Goal: Information Seeking & Learning: Check status

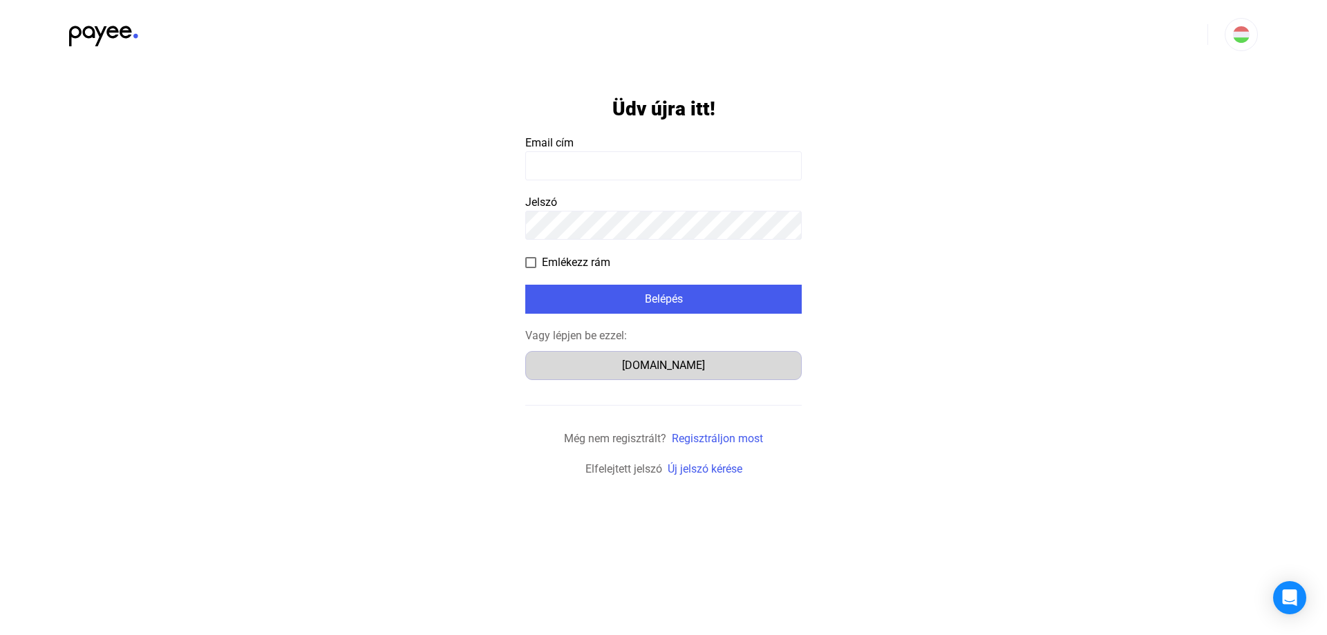
click at [660, 363] on div "Számlázz.hu" at bounding box center [663, 365] width 267 height 17
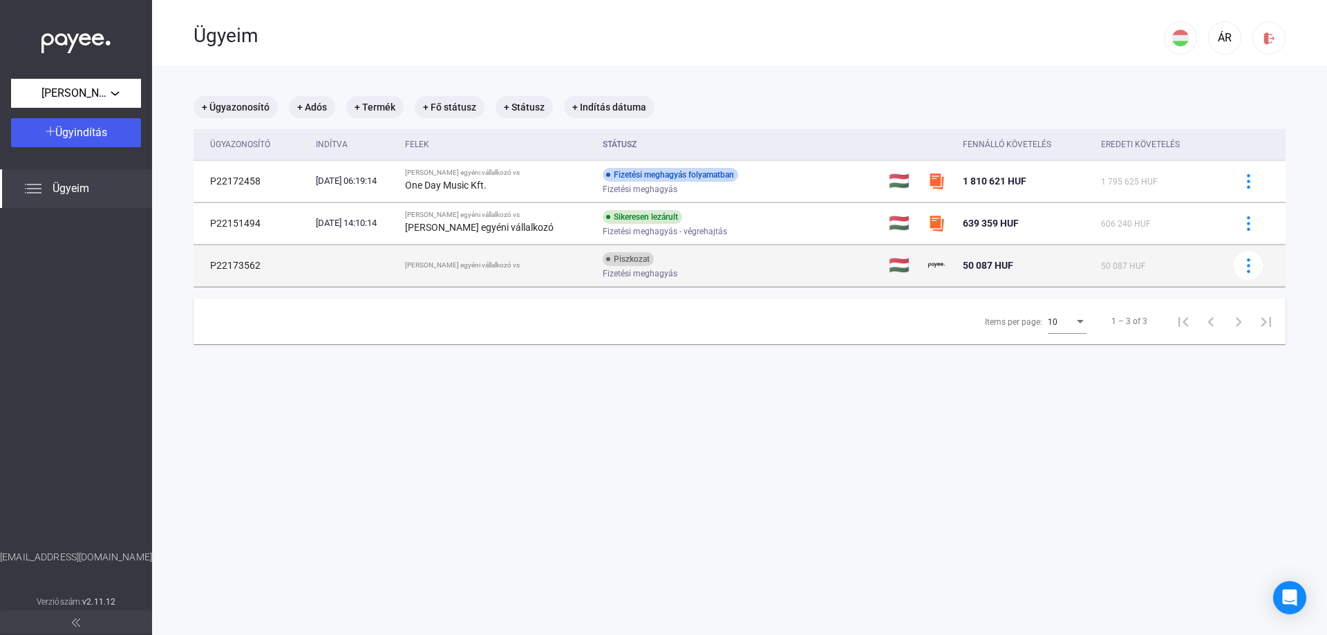
click at [602, 272] on span "Fizetési meghagyás" at bounding box center [639, 273] width 75 height 17
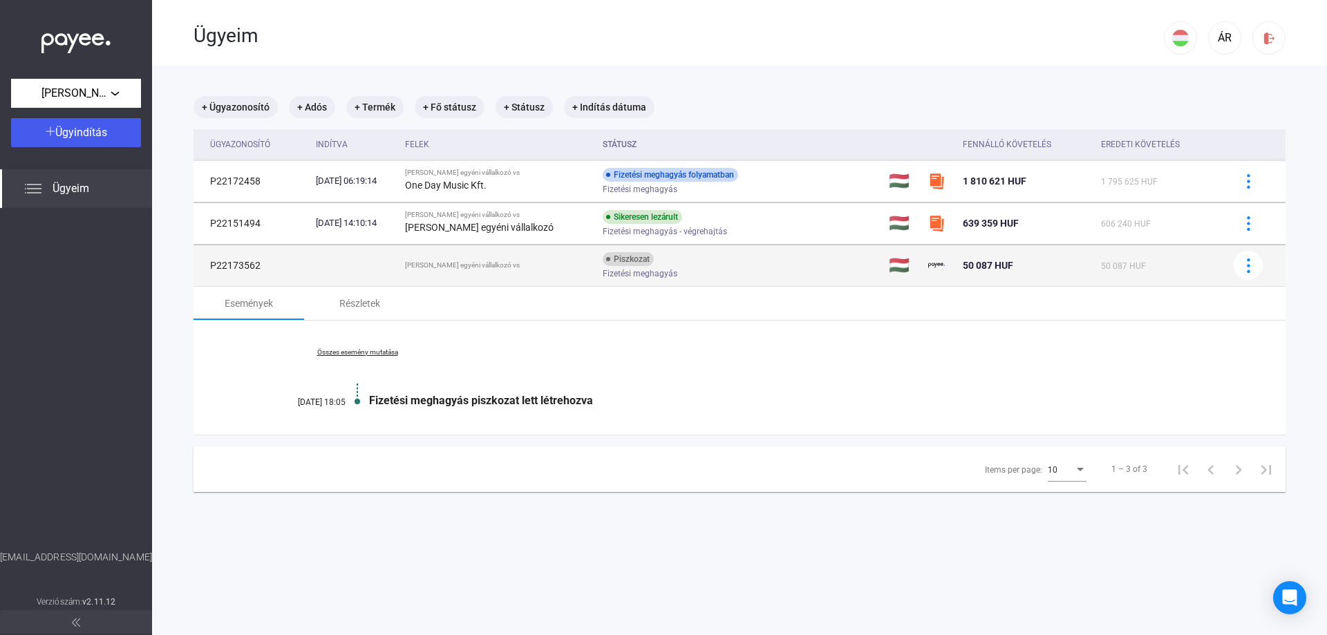
click at [1253, 267] on td at bounding box center [1254, 265] width 64 height 41
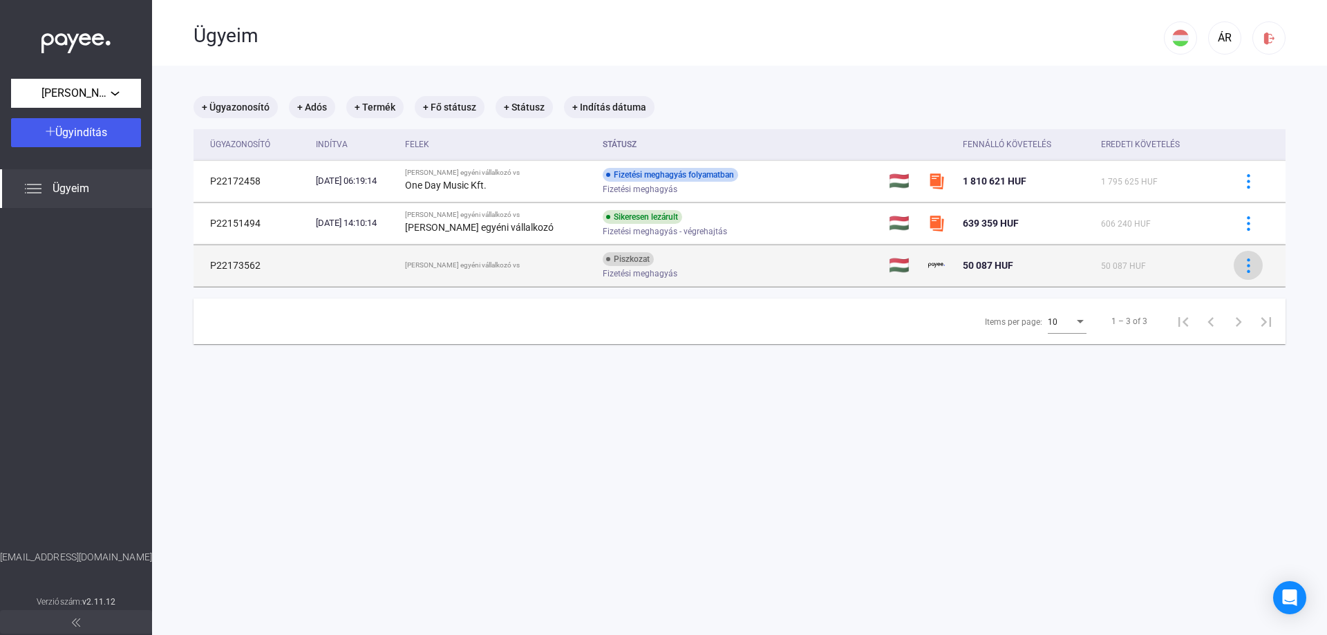
click at [1243, 269] on img at bounding box center [1248, 265] width 15 height 15
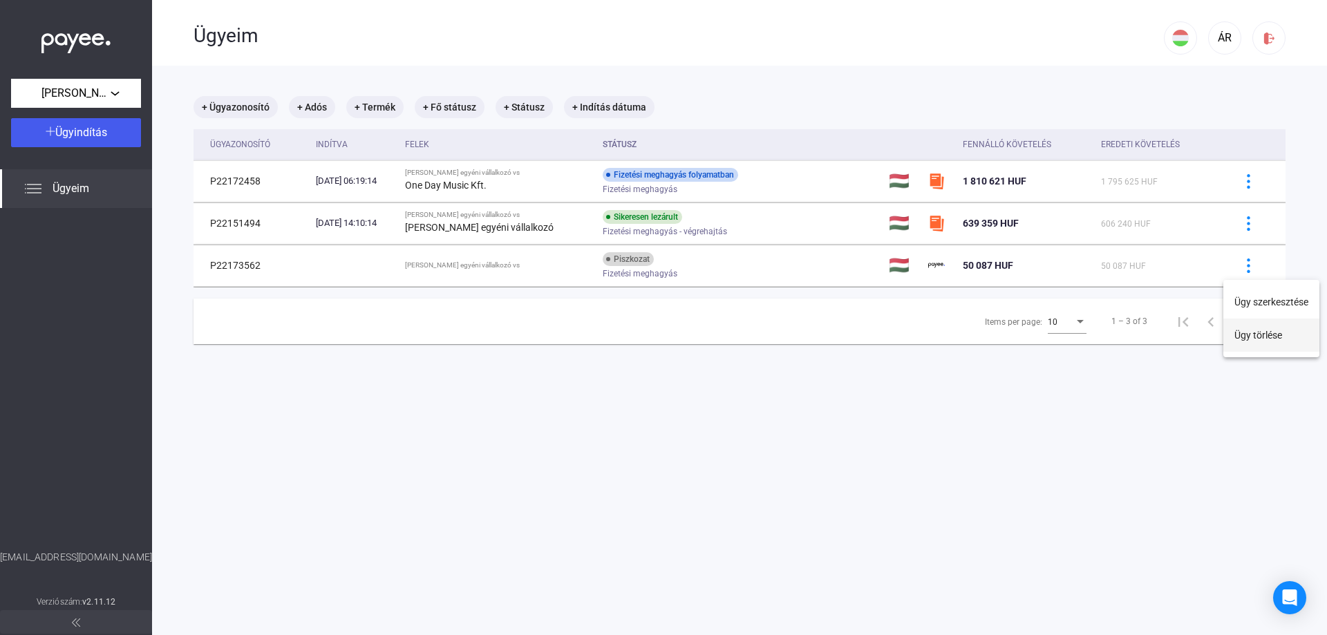
click at [1264, 341] on button "Ügy törlése" at bounding box center [1271, 335] width 96 height 33
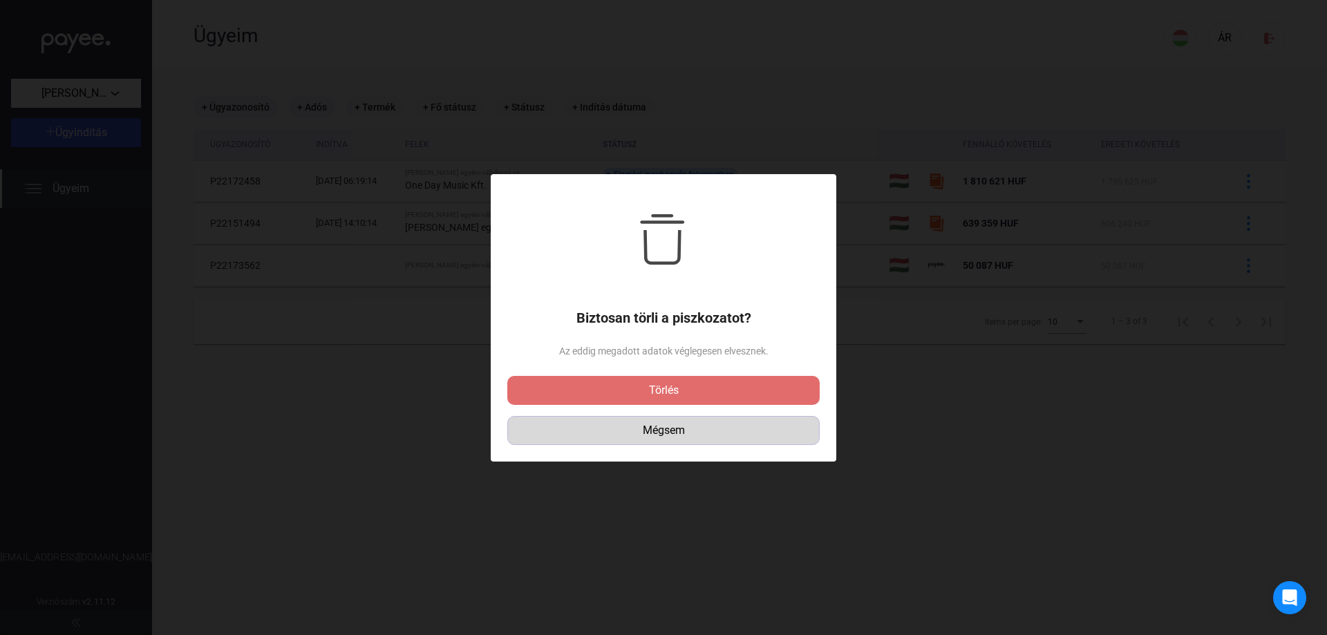
click at [716, 437] on div "Mégsem" at bounding box center [663, 430] width 303 height 17
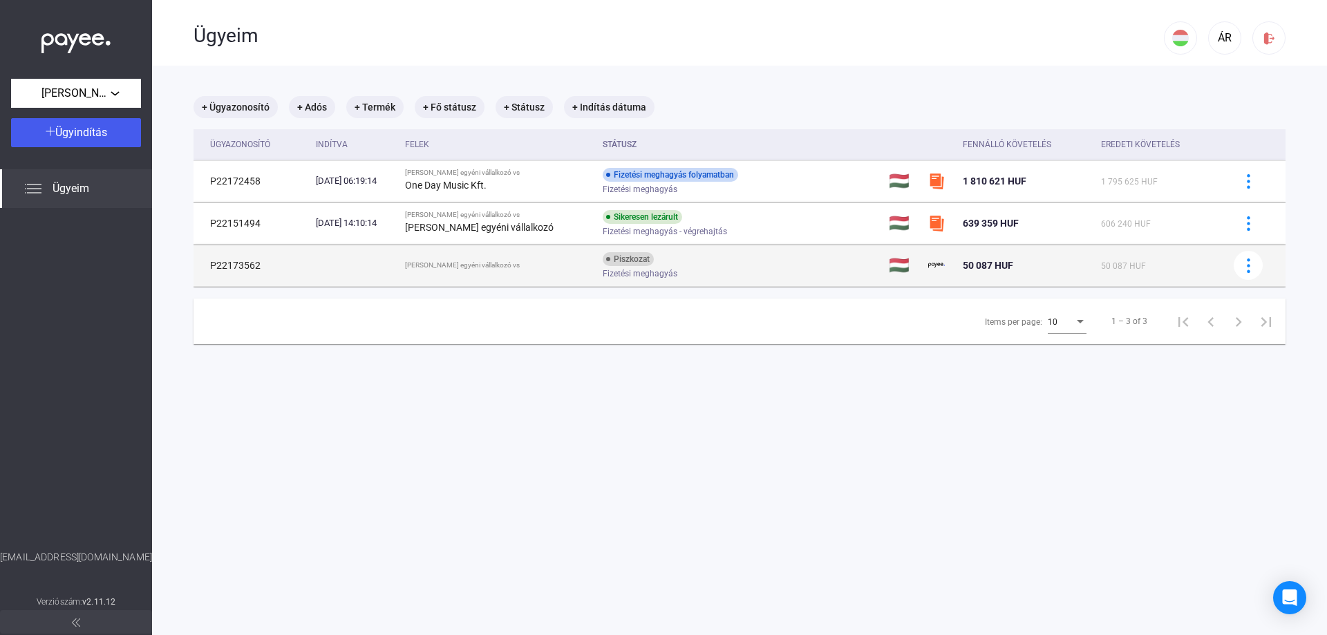
click at [631, 274] on span "Fizetési meghagyás" at bounding box center [639, 273] width 75 height 17
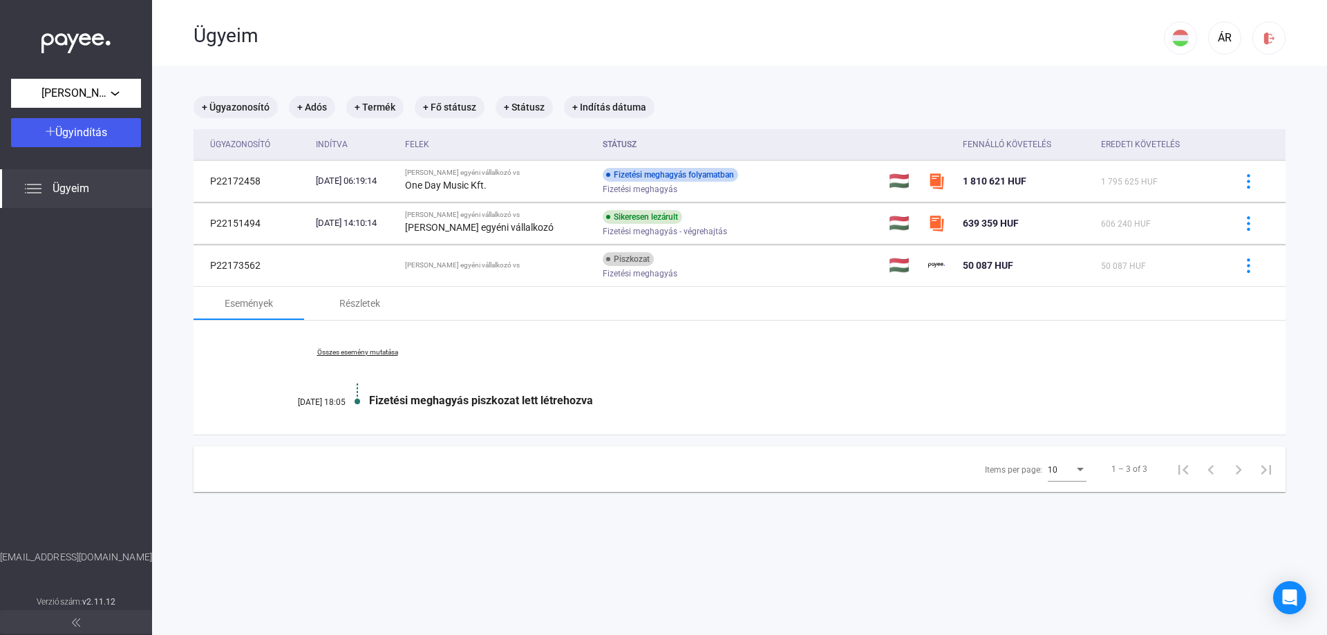
click at [359, 353] on link "Összes esemény mutatása" at bounding box center [357, 352] width 189 height 8
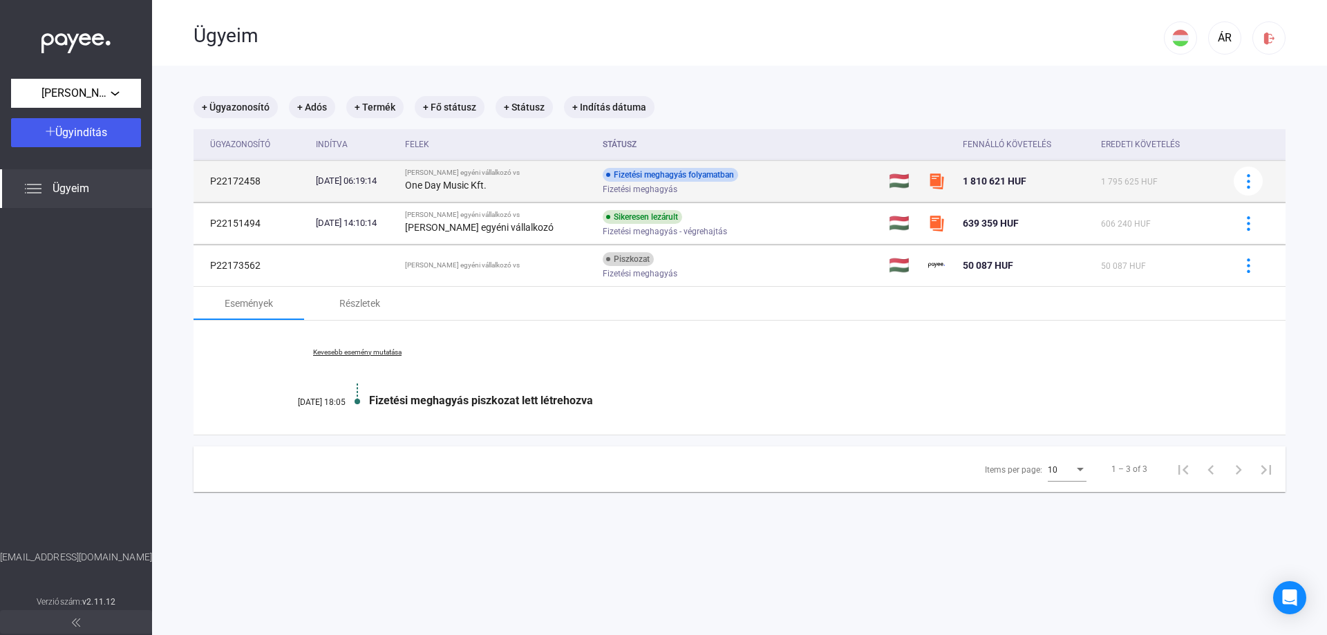
click at [621, 187] on span "Fizetési meghagyás" at bounding box center [639, 189] width 75 height 17
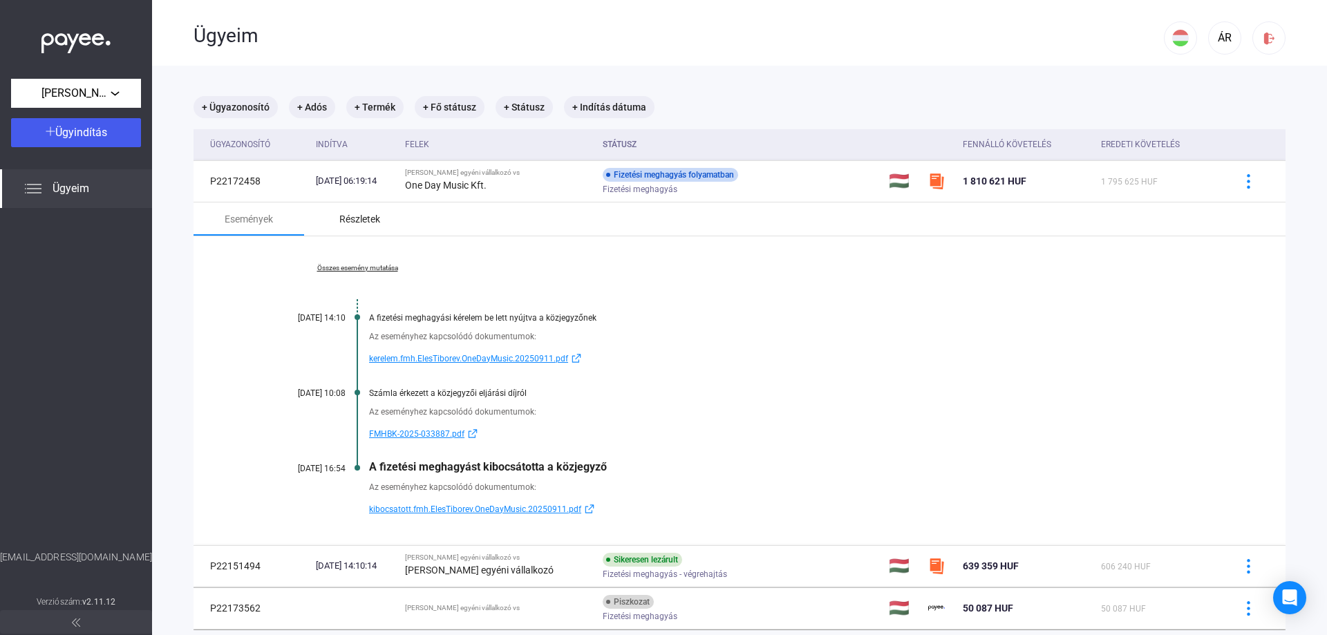
click at [357, 221] on div "Részletek" at bounding box center [359, 219] width 41 height 17
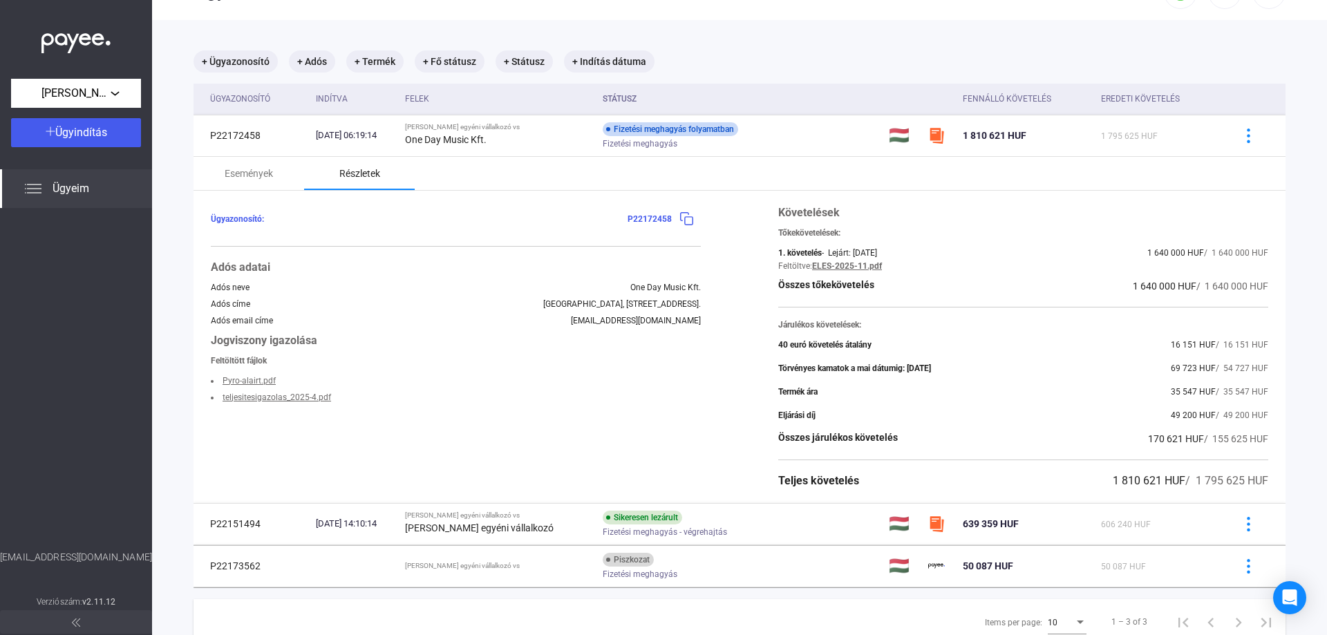
scroll to position [97, 0]
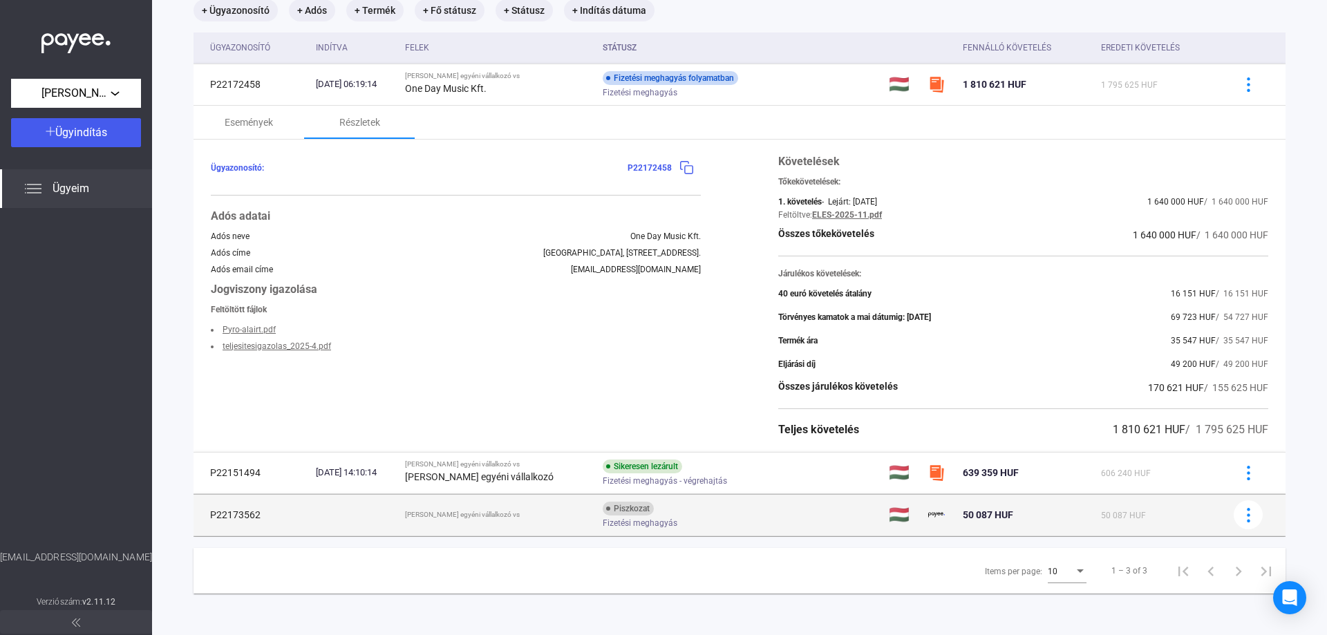
click at [672, 505] on div "Piszkozat Fizetési meghagyás" at bounding box center [712, 515] width 220 height 27
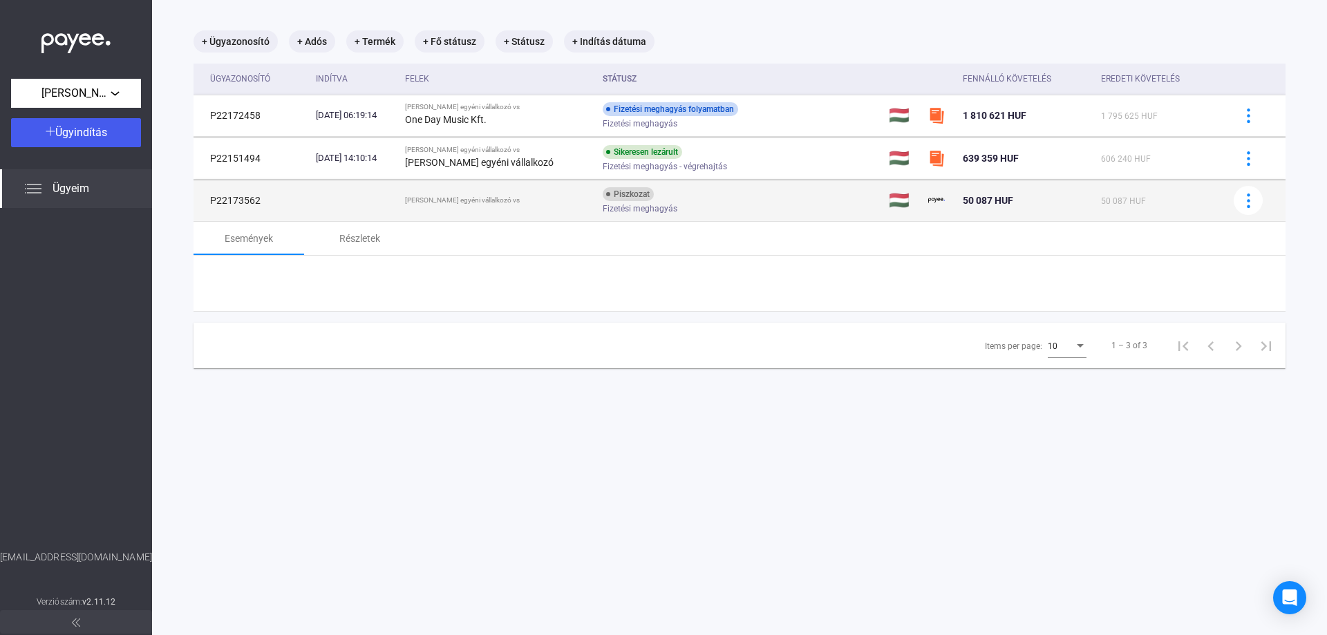
scroll to position [66, 0]
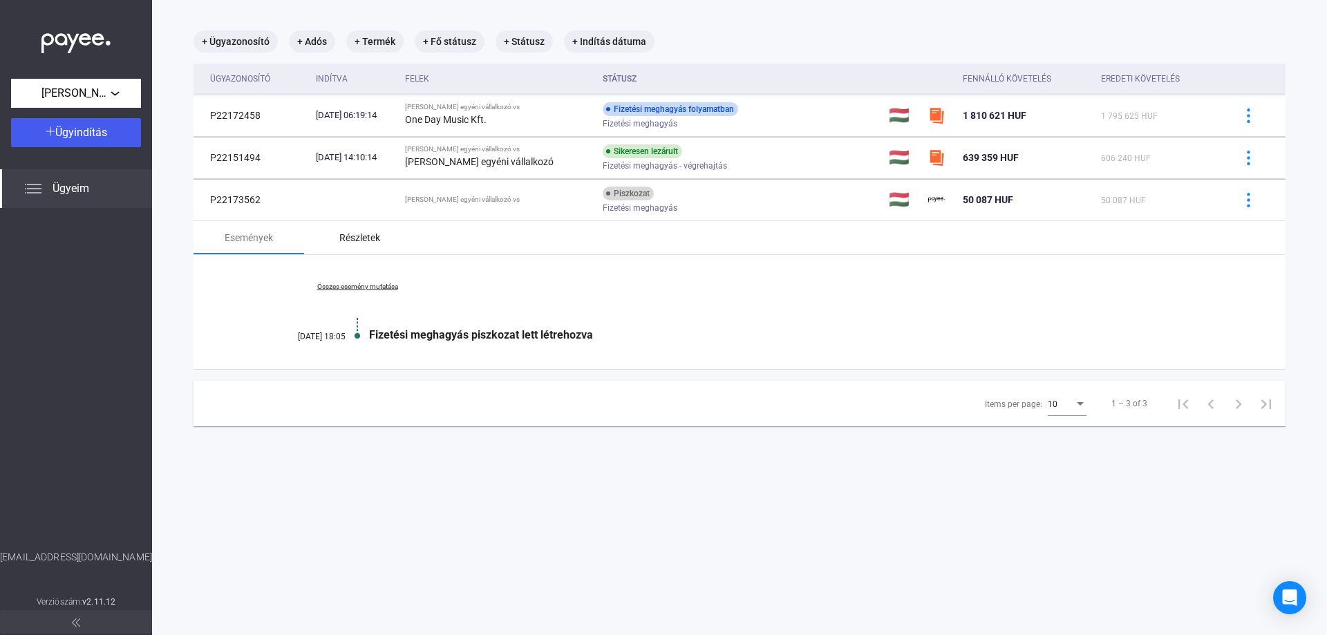
click at [361, 243] on div "Részletek" at bounding box center [359, 237] width 41 height 17
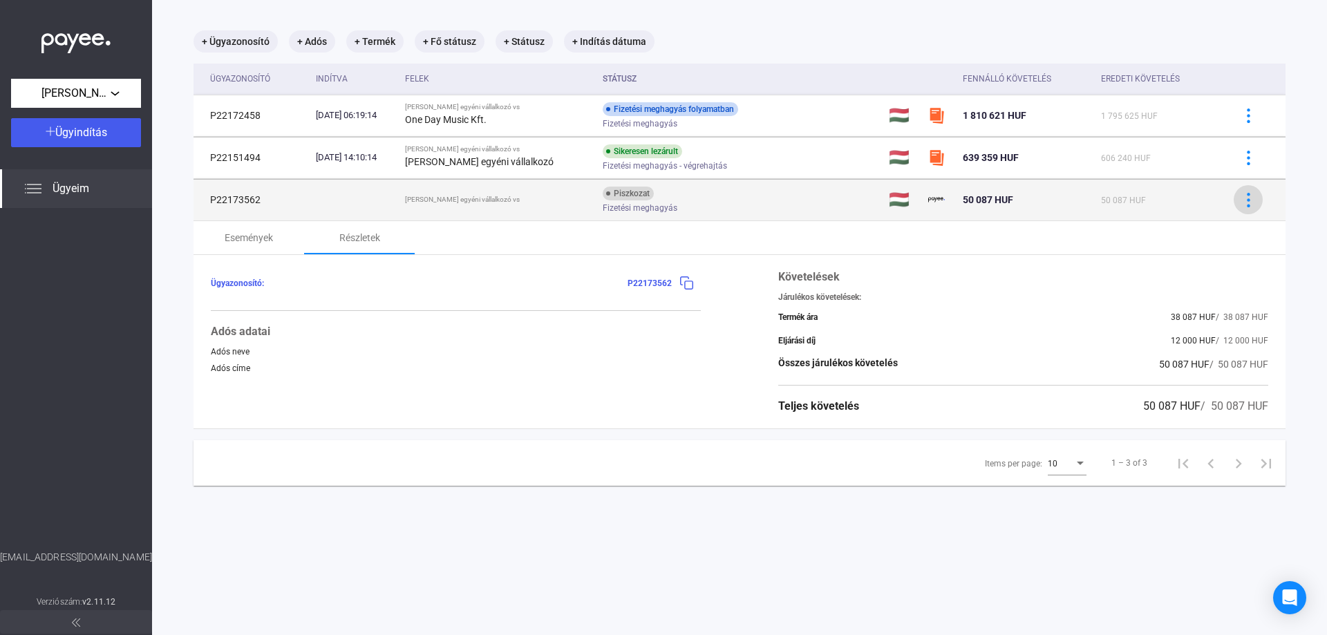
click at [1237, 195] on div at bounding box center [1247, 200] width 21 height 15
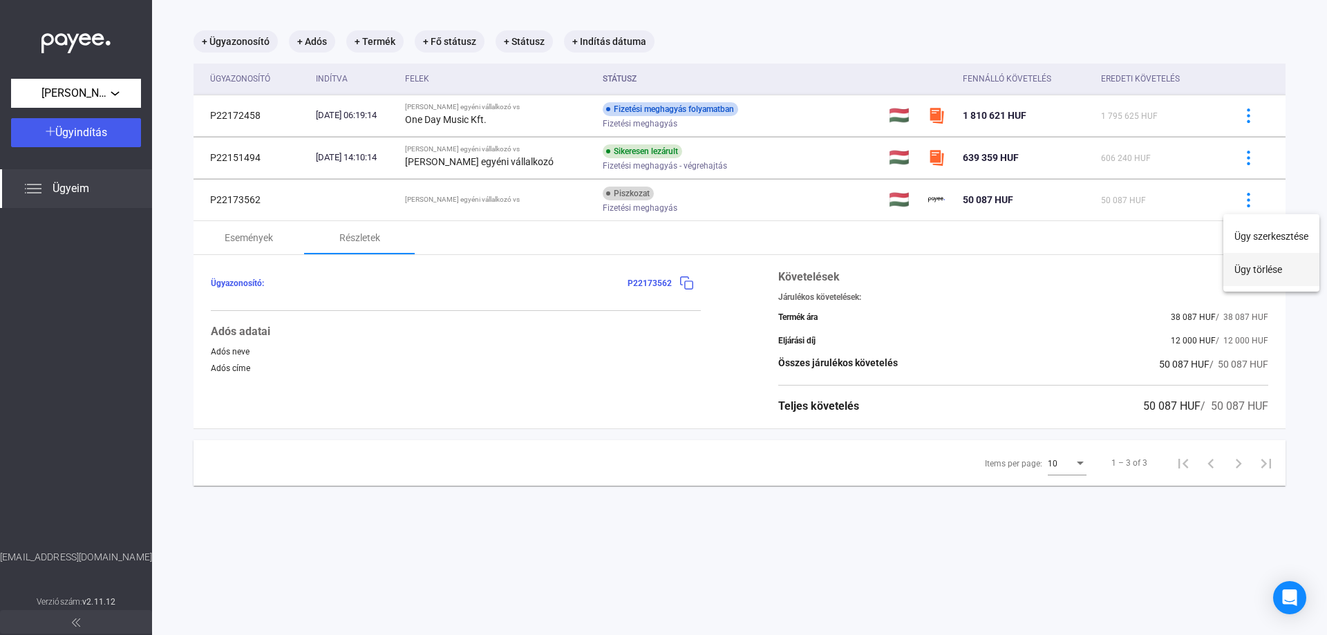
click at [1262, 276] on button "Ügy törlése" at bounding box center [1271, 269] width 96 height 33
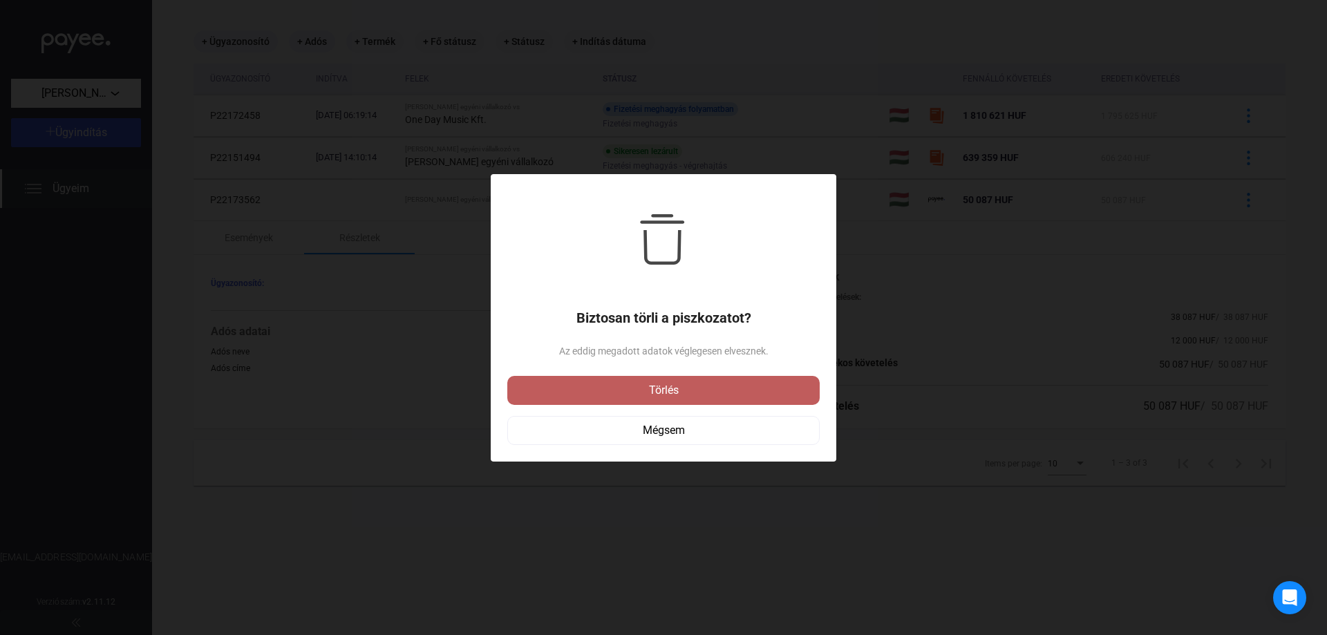
click at [759, 390] on div "Törlés" at bounding box center [663, 390] width 304 height 17
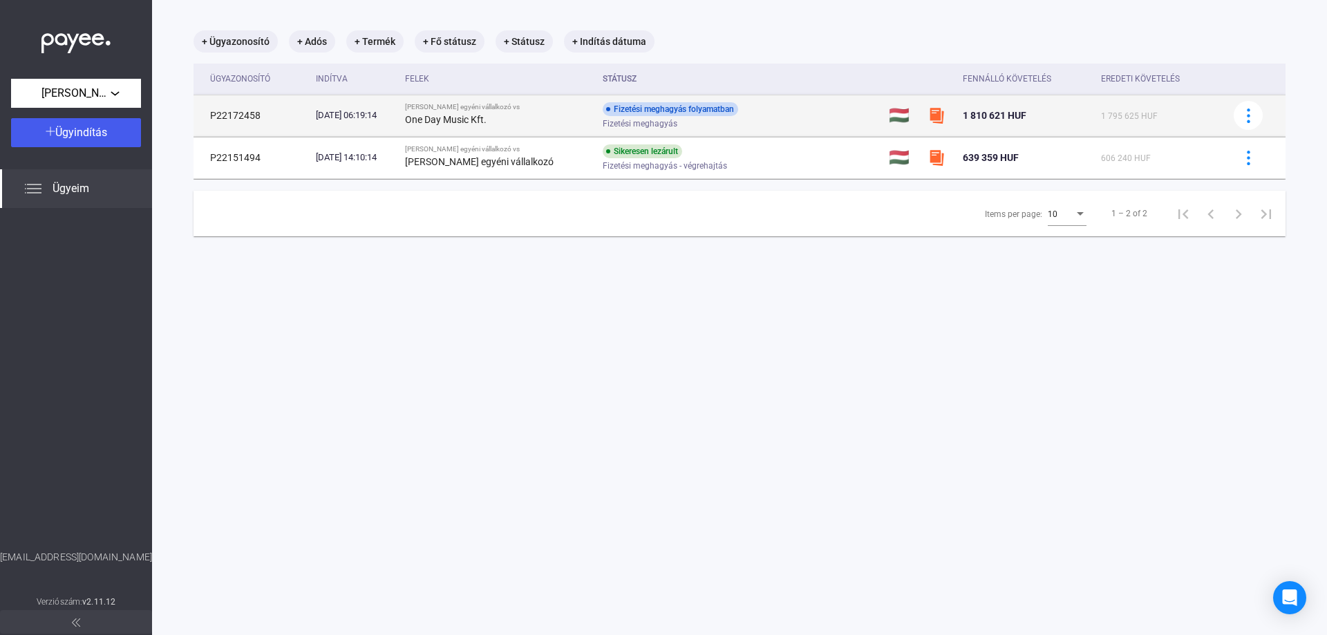
click at [608, 122] on span "Fizetési meghagyás" at bounding box center [639, 123] width 75 height 17
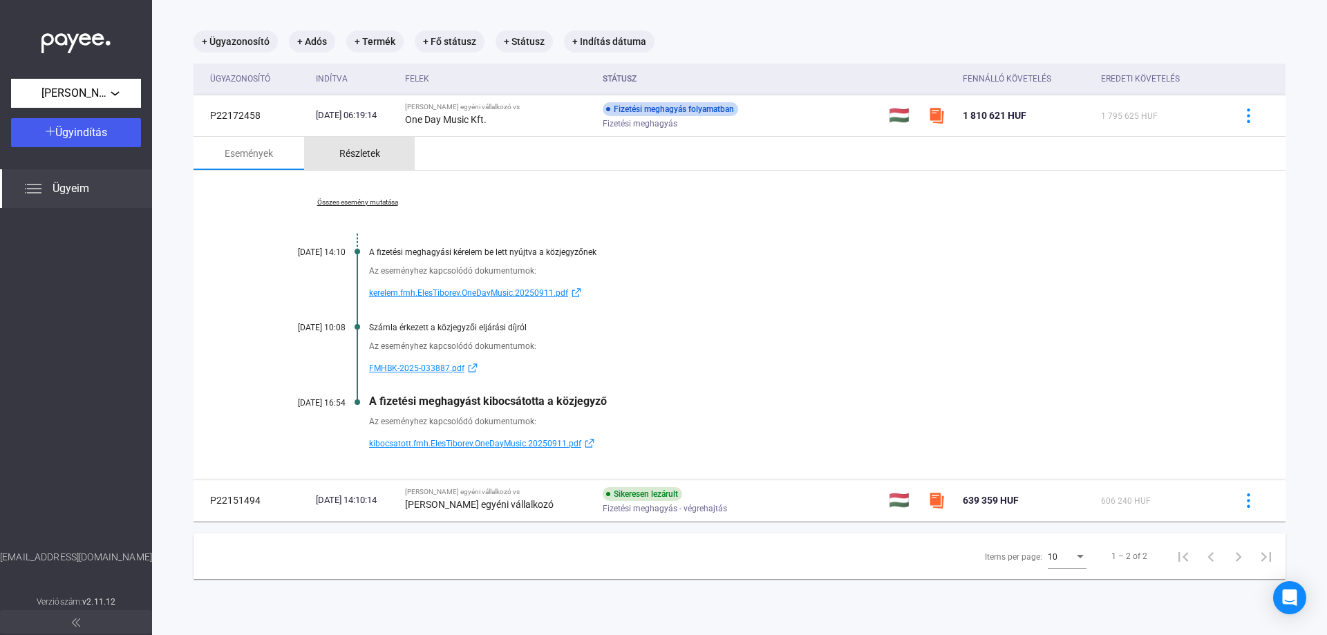
click at [368, 153] on div "Részletek" at bounding box center [359, 153] width 41 height 17
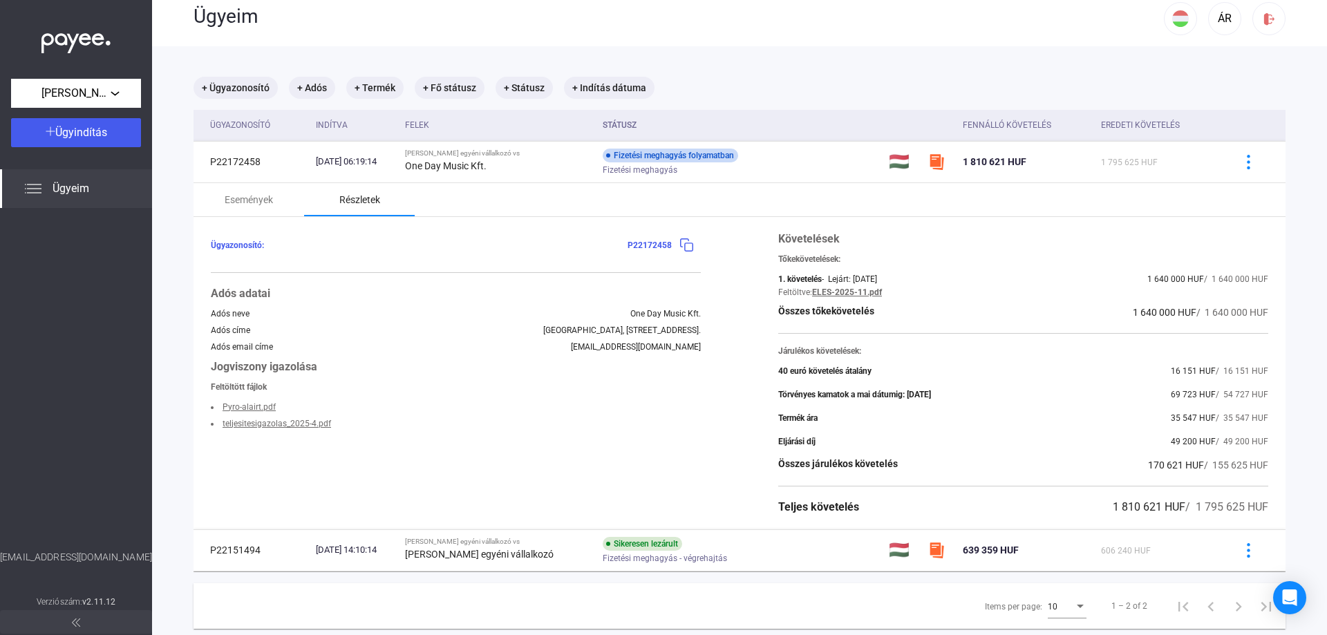
scroll to position [0, 0]
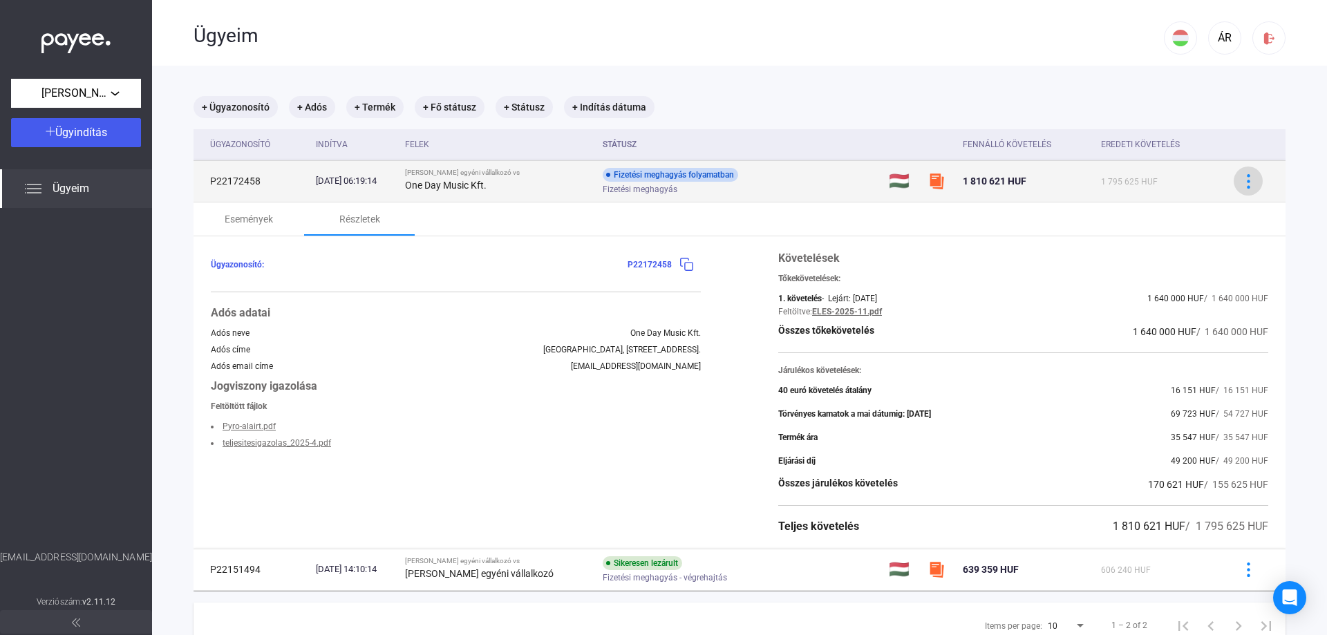
click at [1244, 182] on img at bounding box center [1248, 181] width 15 height 15
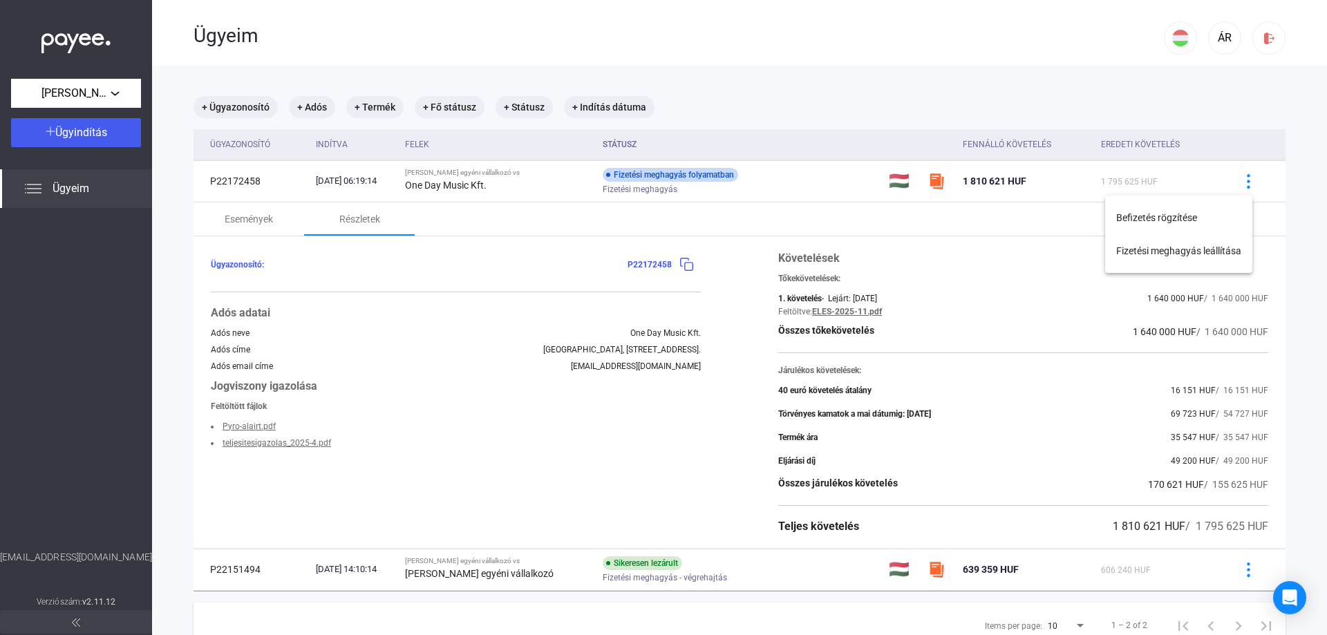
click at [515, 425] on div at bounding box center [663, 317] width 1327 height 635
click at [683, 265] on img at bounding box center [686, 264] width 15 height 15
click at [260, 213] on div "Események" at bounding box center [249, 219] width 48 height 17
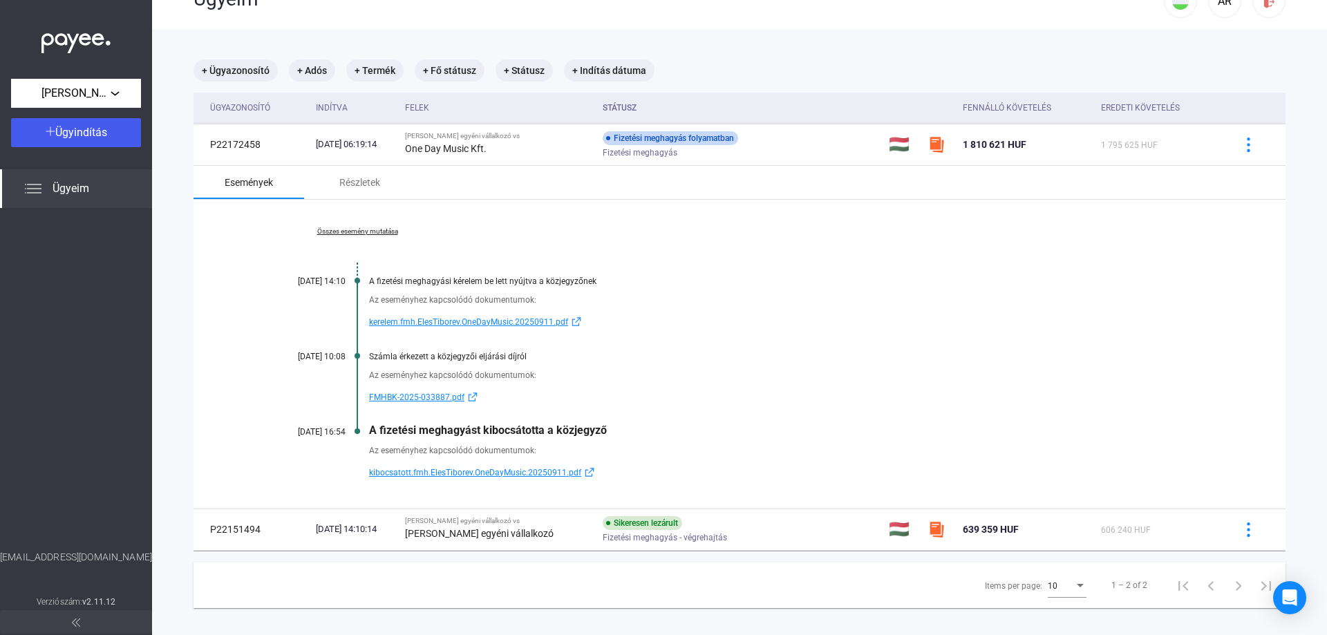
scroll to position [66, 0]
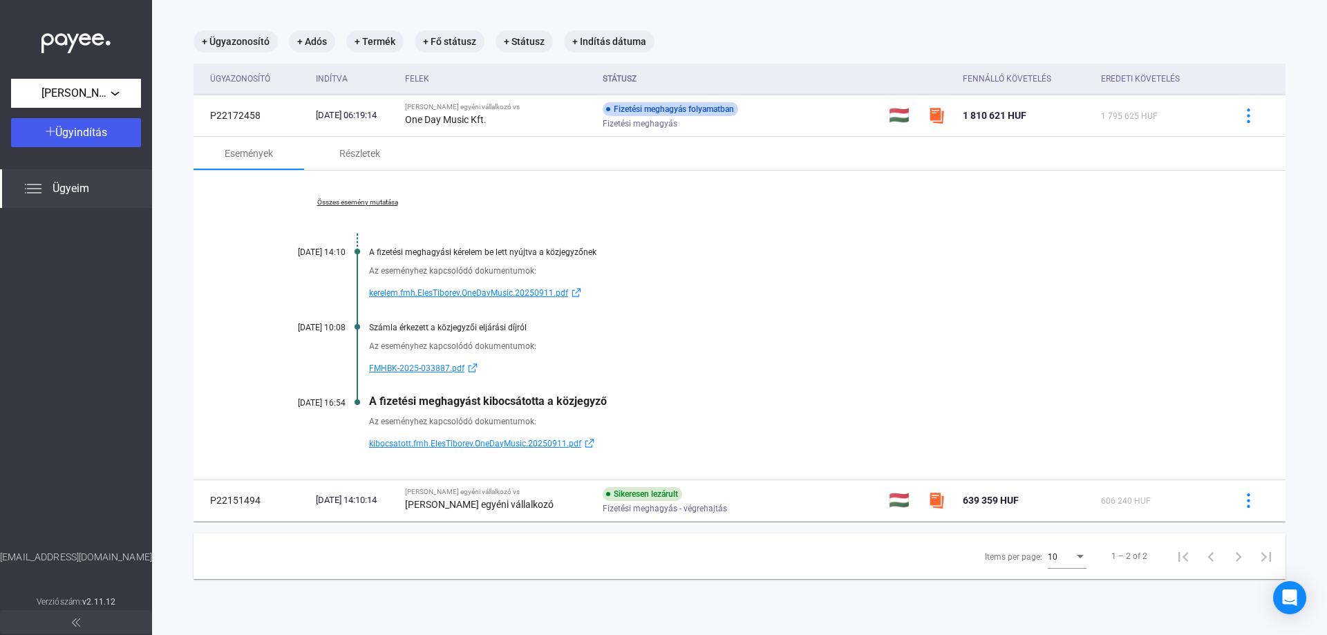
click at [84, 184] on span "Ügyeim" at bounding box center [71, 188] width 37 height 17
click at [697, 506] on span "Fizetési meghagyás - végrehajtás" at bounding box center [664, 508] width 124 height 17
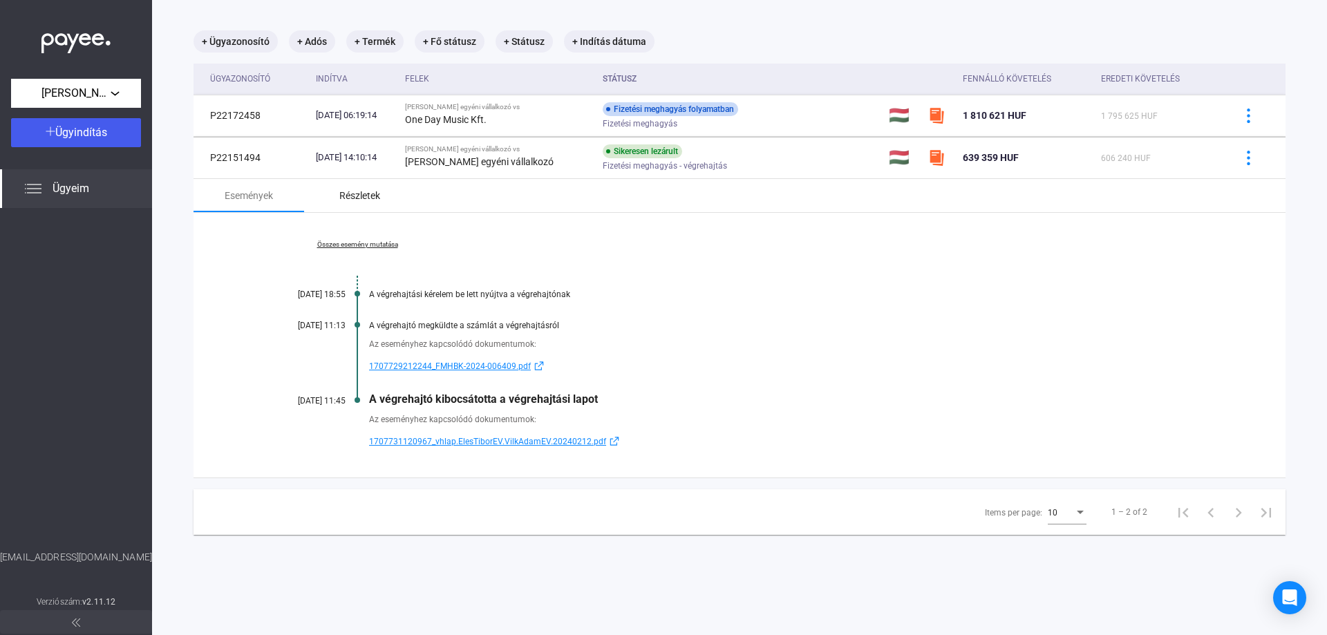
click at [348, 193] on div "Részletek" at bounding box center [359, 195] width 41 height 17
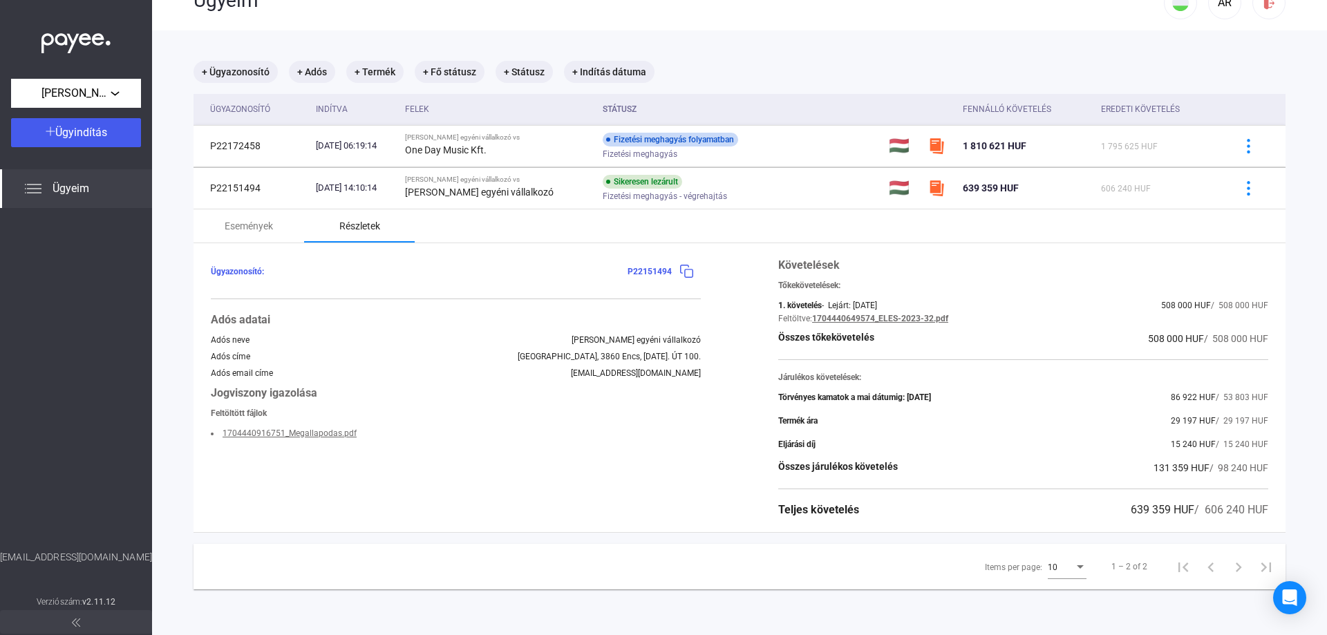
scroll to position [66, 0]
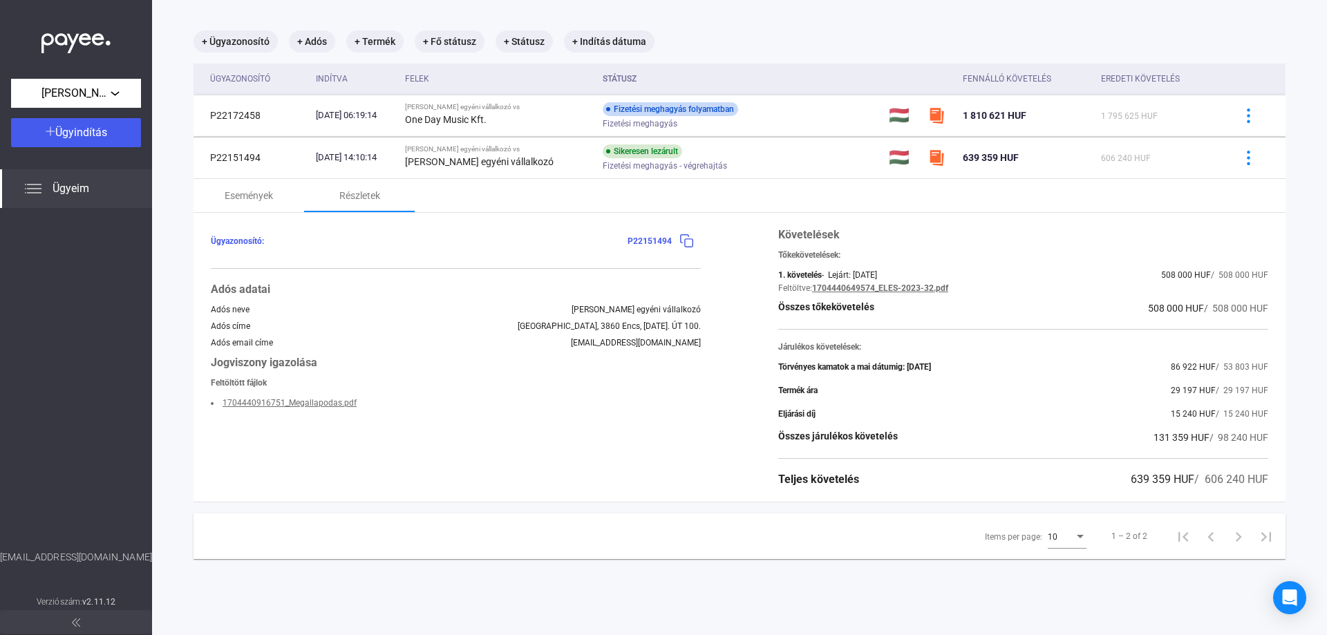
click at [254, 406] on link "1704440916751_Megallapodas.pdf" at bounding box center [289, 403] width 134 height 10
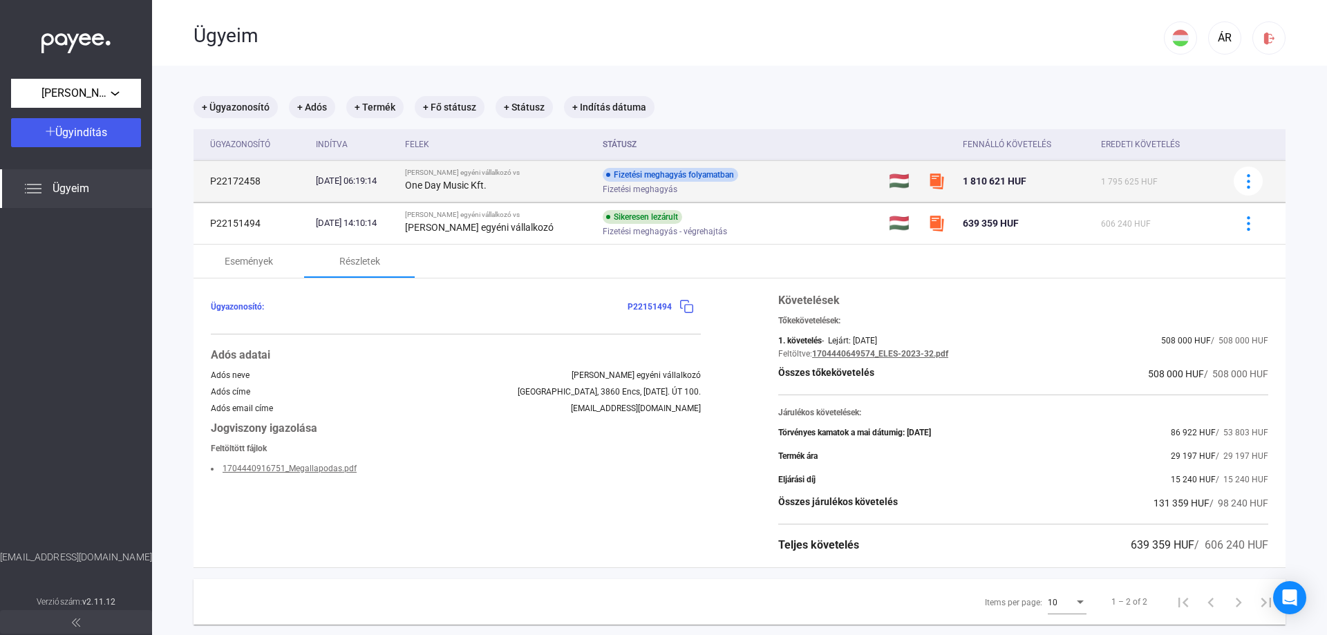
click at [527, 193] on div "One Day Music Kft." at bounding box center [498, 185] width 187 height 17
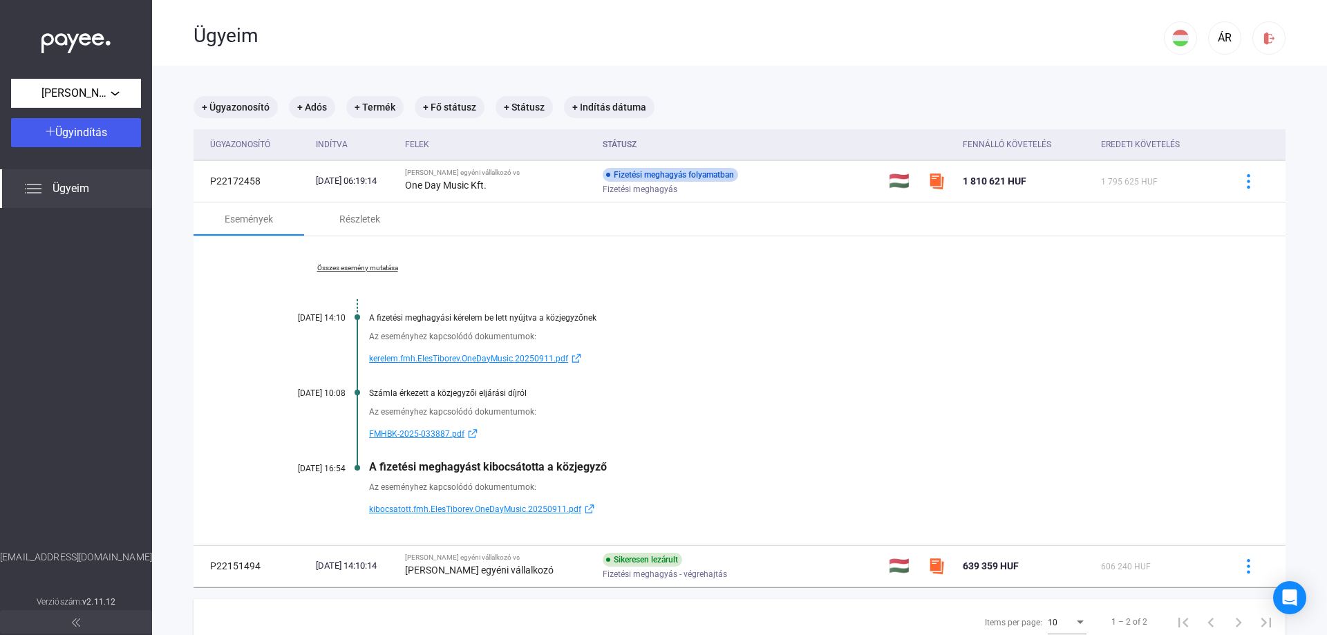
click at [353, 269] on link "Összes esemény mutatása" at bounding box center [357, 268] width 189 height 8
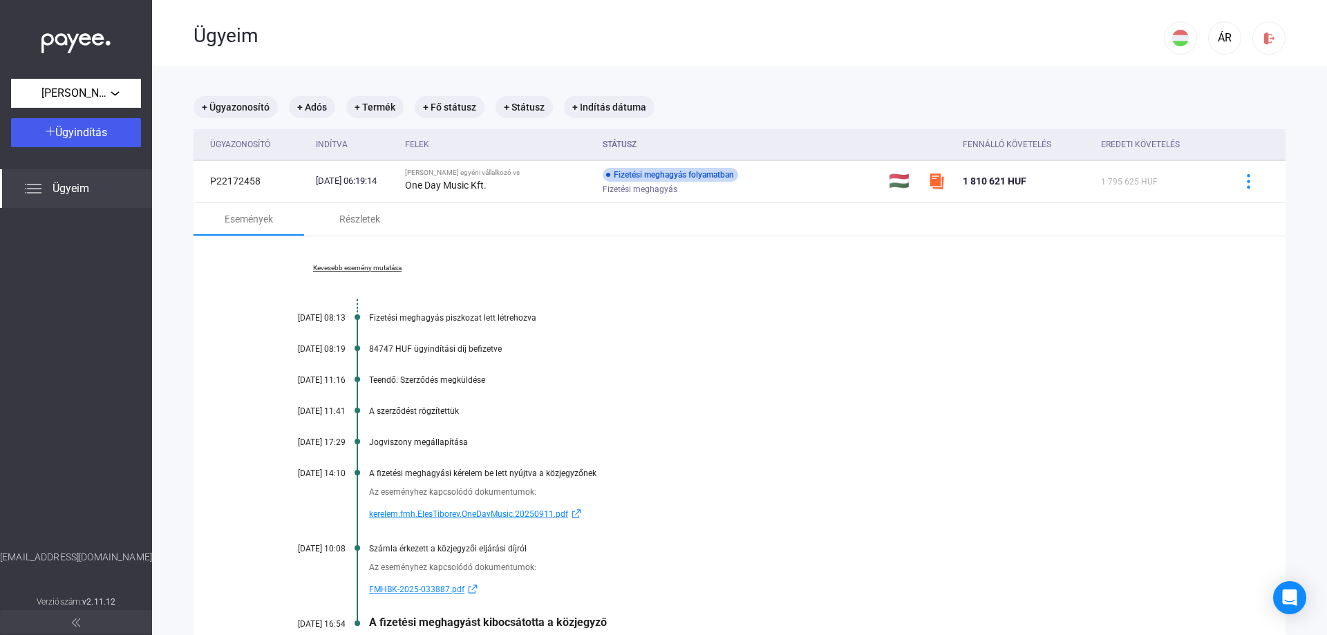
click at [75, 191] on span "Ügyeim" at bounding box center [71, 188] width 37 height 17
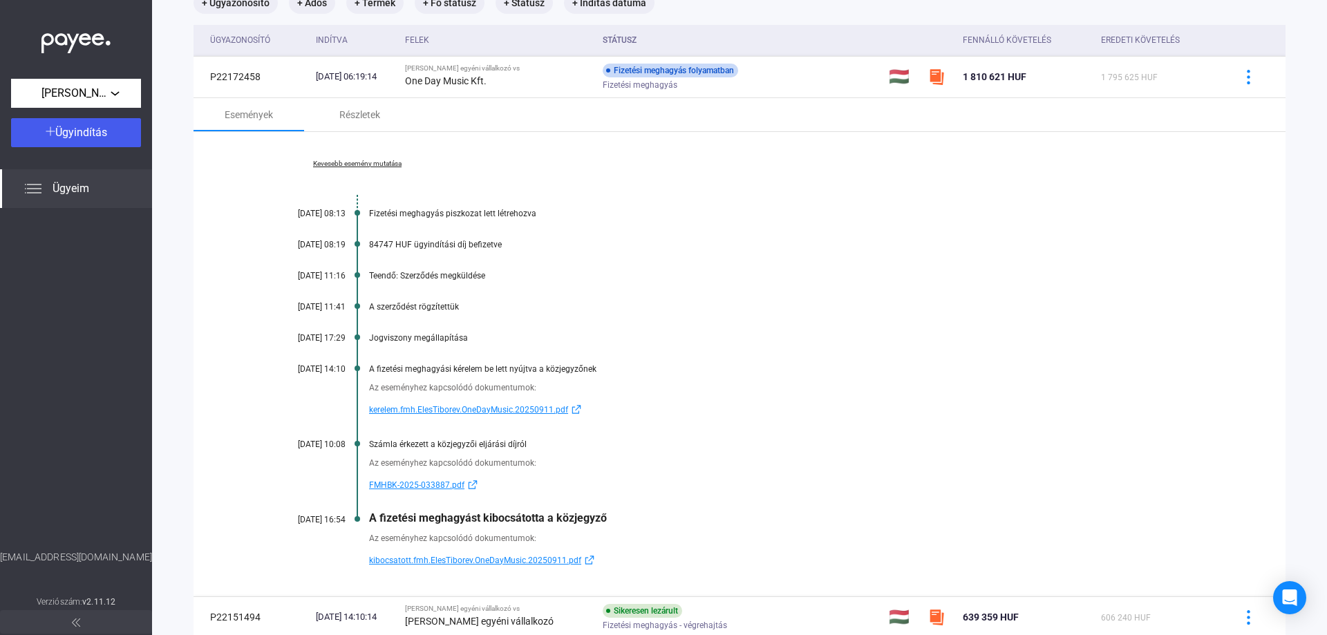
scroll to position [207, 0]
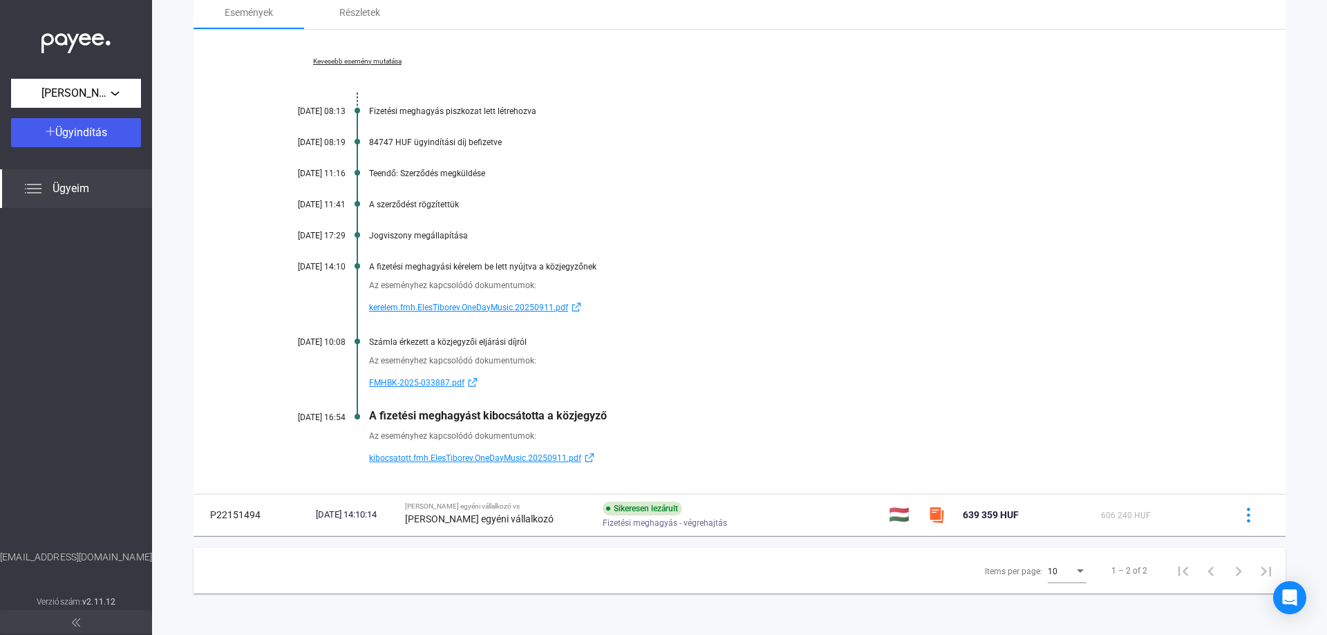
click at [439, 455] on span "kibocsatott.fmh.ElesTiborev.OneDayMusic.20250911.pdf" at bounding box center [475, 458] width 212 height 17
